Goal: Check status: Check status

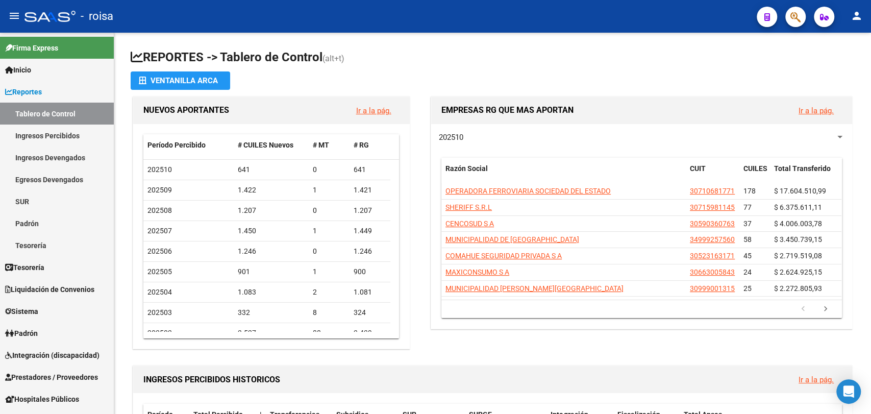
click at [788, 22] on button "button" at bounding box center [795, 17] width 20 height 20
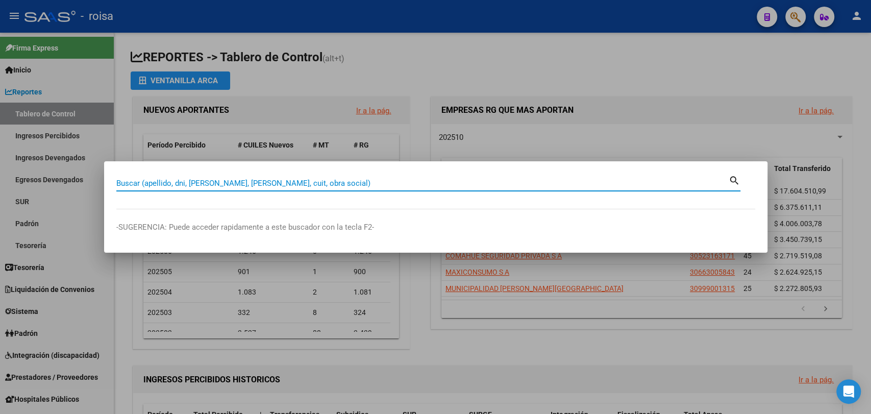
paste input "33010247"
type input "33010247"
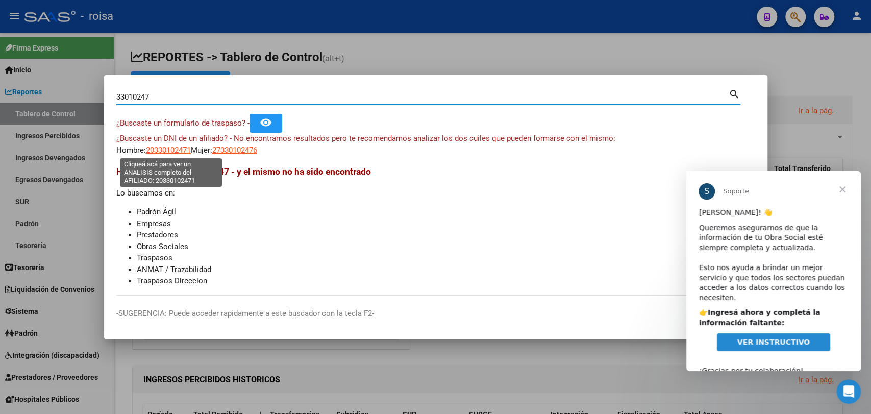
click at [165, 150] on span "20330102471" at bounding box center [168, 149] width 45 height 9
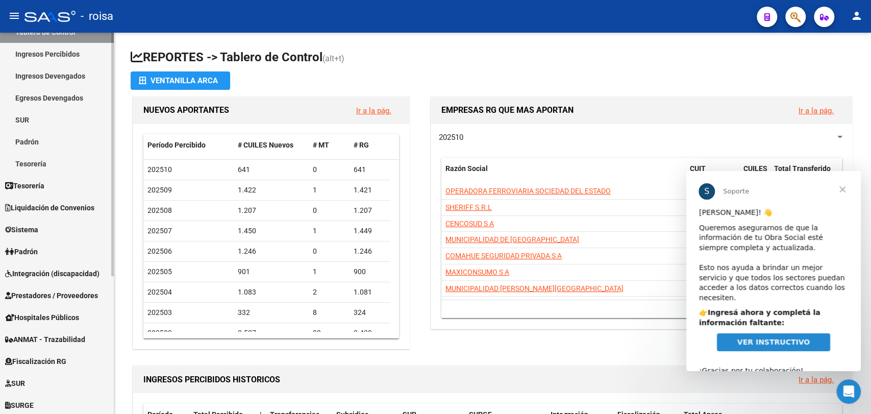
scroll to position [215, 0]
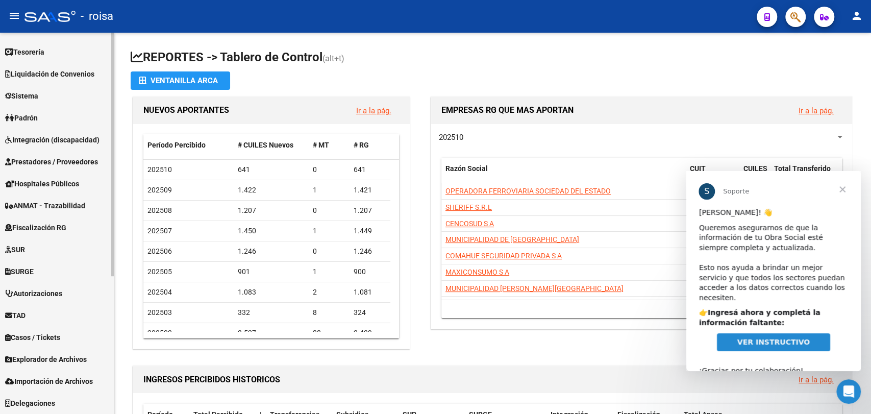
click at [26, 362] on span "Explorador de Archivos" at bounding box center [46, 358] width 82 height 11
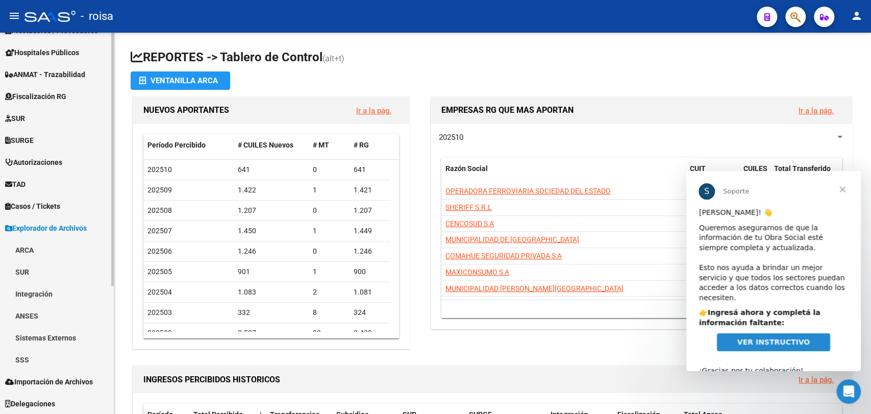
scroll to position [193, 0]
click at [29, 360] on link "SSS" at bounding box center [57, 359] width 114 height 22
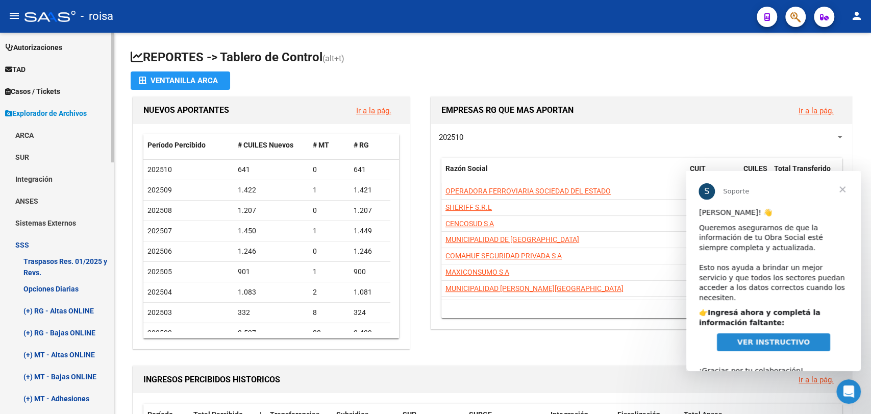
scroll to position [420, 0]
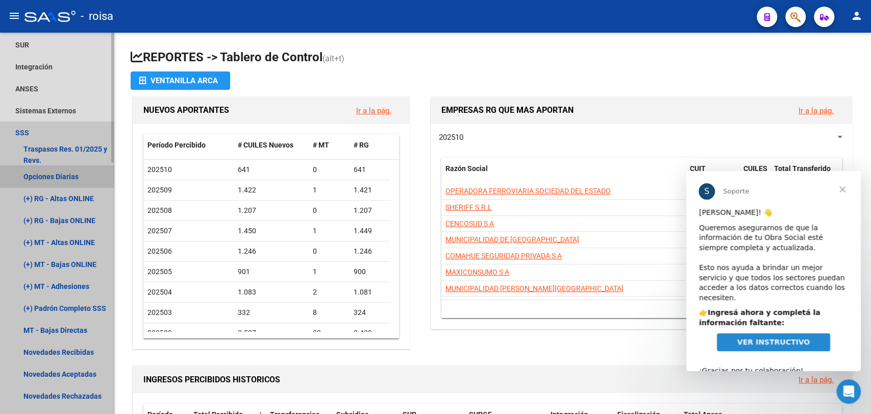
click at [63, 174] on link "Opciones Diarias" at bounding box center [57, 176] width 114 height 22
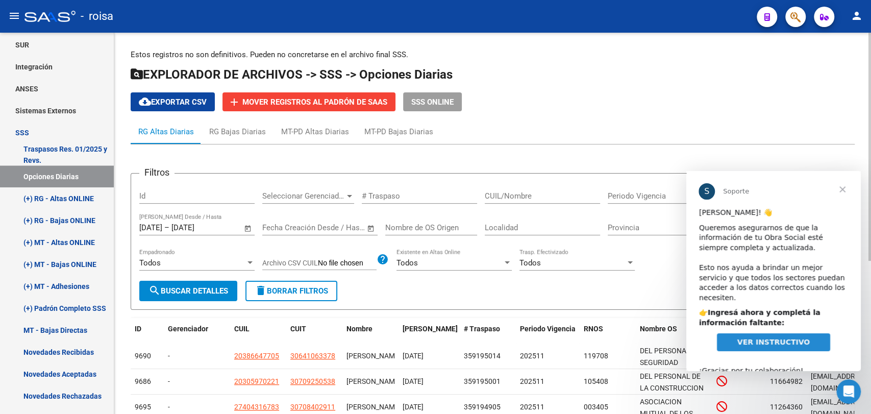
click at [244, 225] on span "Open calendar" at bounding box center [248, 228] width 24 height 24
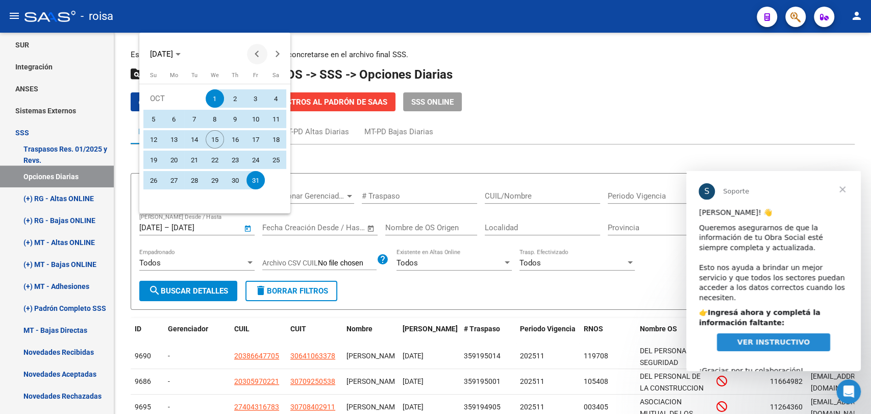
click at [254, 56] on span "Previous month" at bounding box center [257, 54] width 20 height 20
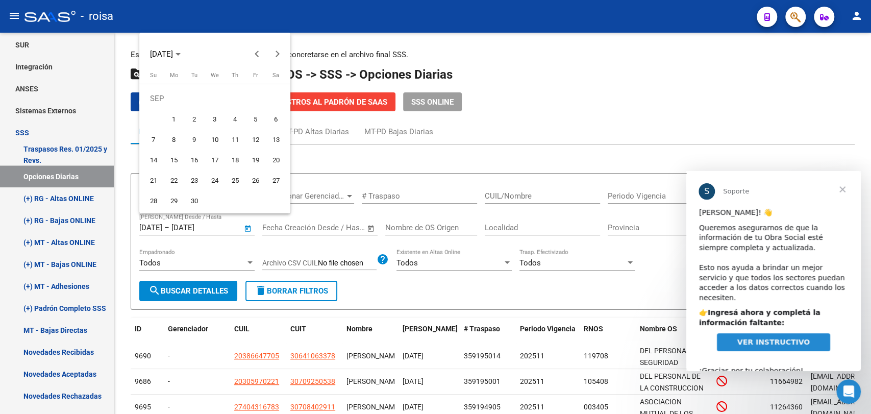
click at [177, 117] on span "1" at bounding box center [174, 119] width 18 height 18
type input "[DATE]"
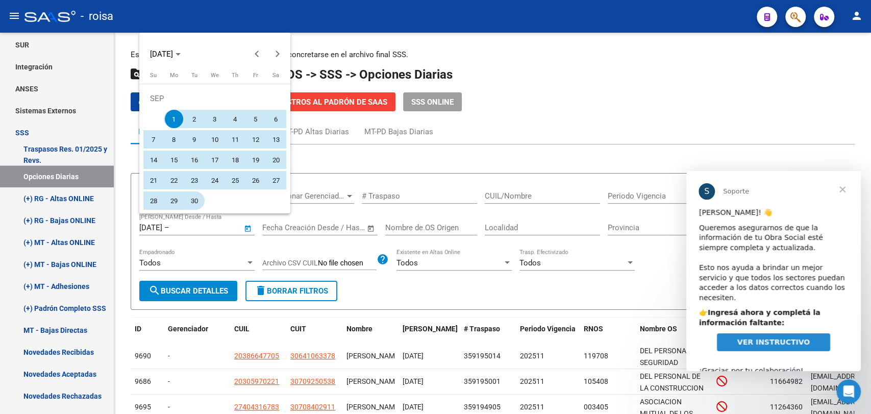
click at [198, 204] on span "30" at bounding box center [194, 200] width 18 height 18
type input "[DATE]"
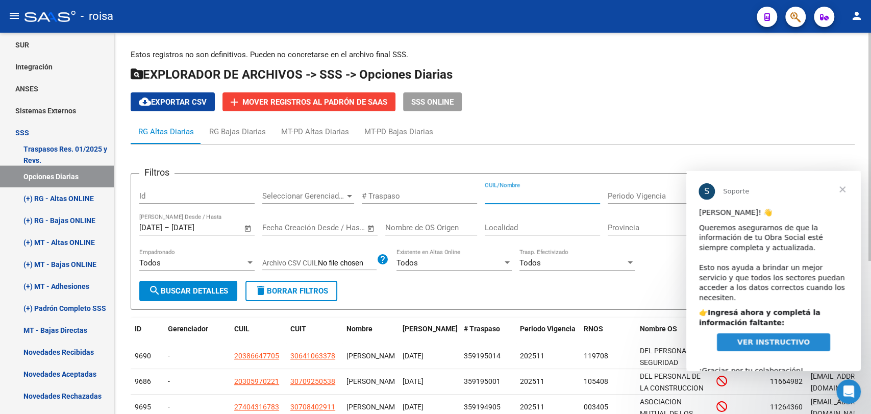
click at [527, 196] on input "CUIL/Nombre" at bounding box center [542, 195] width 115 height 9
paste input "20330102471"
type input "20330102471"
drag, startPoint x: 209, startPoint y: 293, endPoint x: 236, endPoint y: 291, distance: 27.2
click at [209, 293] on span "search Buscar Detalles" at bounding box center [188, 290] width 80 height 9
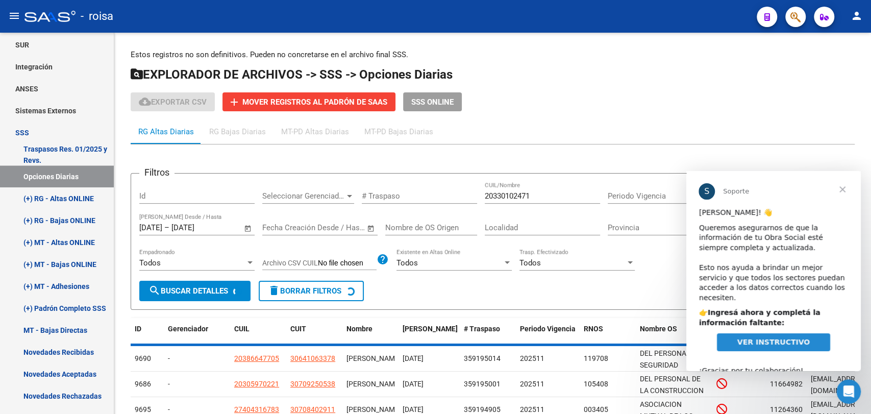
click at [845, 188] on span "Cerrar" at bounding box center [842, 189] width 37 height 37
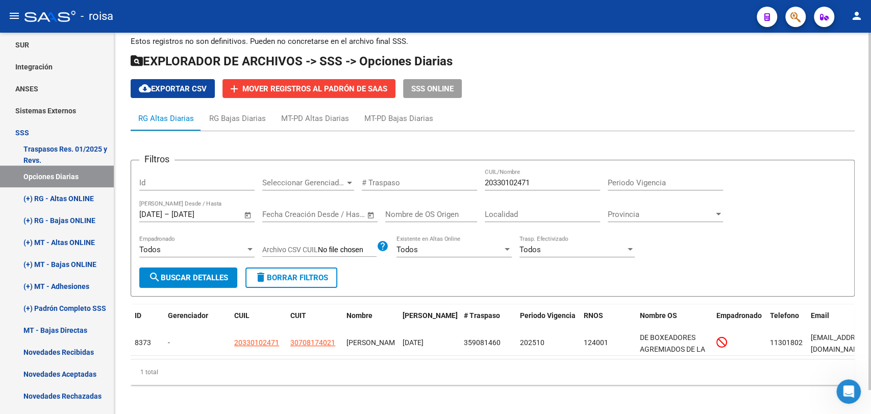
scroll to position [25, 0]
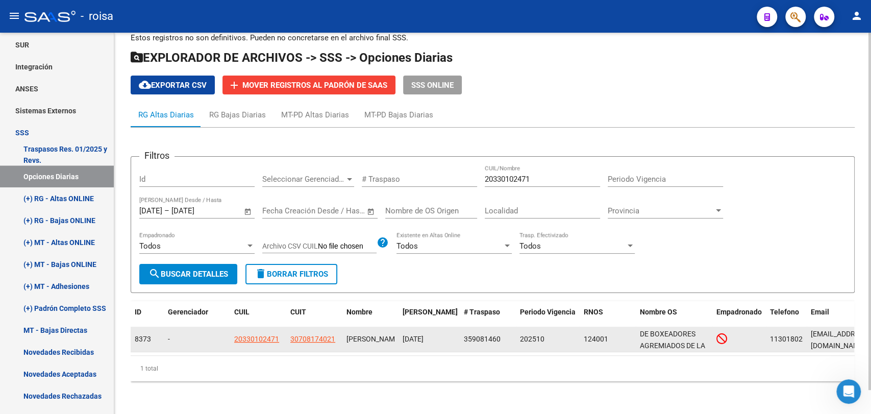
drag, startPoint x: 446, startPoint y: 335, endPoint x: 553, endPoint y: 330, distance: 107.7
click at [553, 330] on div "8373 - 20330102471 30708174021 [PERSON_NAME] [DATE] 359081460 202510 124001 DE …" at bounding box center [614, 339] width 967 height 26
